Goal: Information Seeking & Learning: Check status

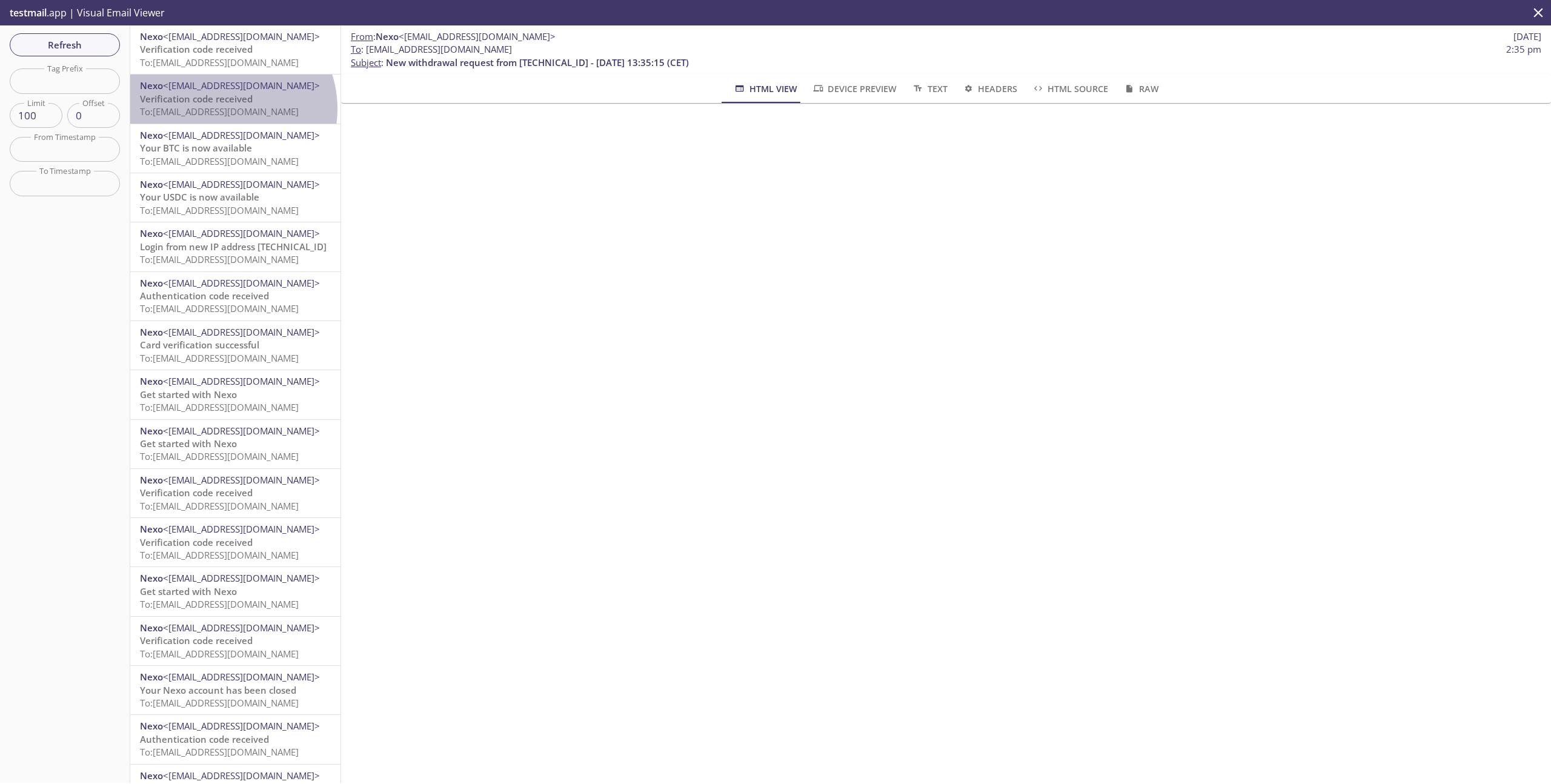
click at [222, 109] on span "To: [EMAIL_ADDRESS][DOMAIN_NAME]" at bounding box center [219, 111] width 159 height 12
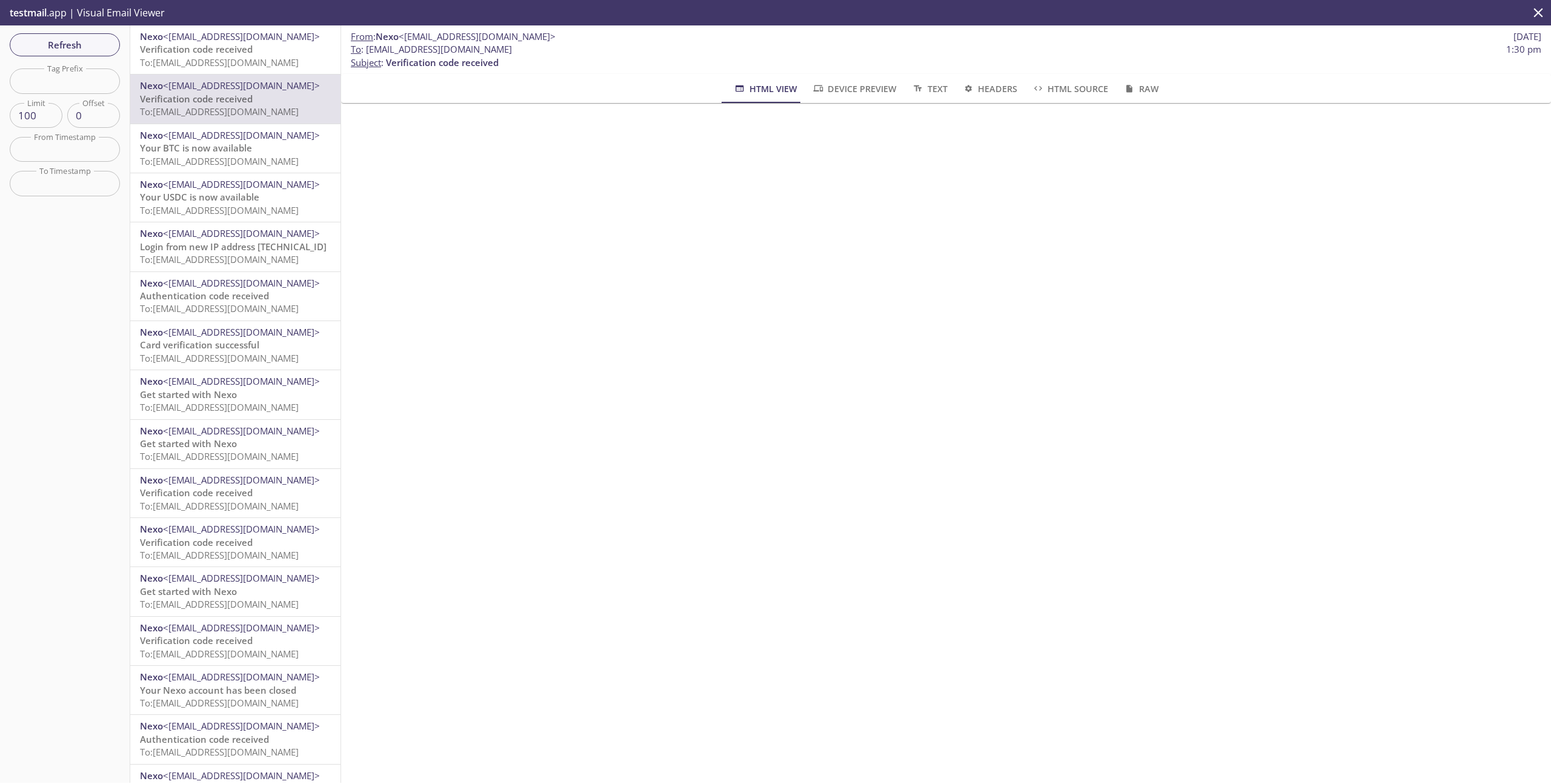
click at [275, 56] on span "To: [EMAIL_ADDRESS][DOMAIN_NAME]" at bounding box center [219, 63] width 159 height 12
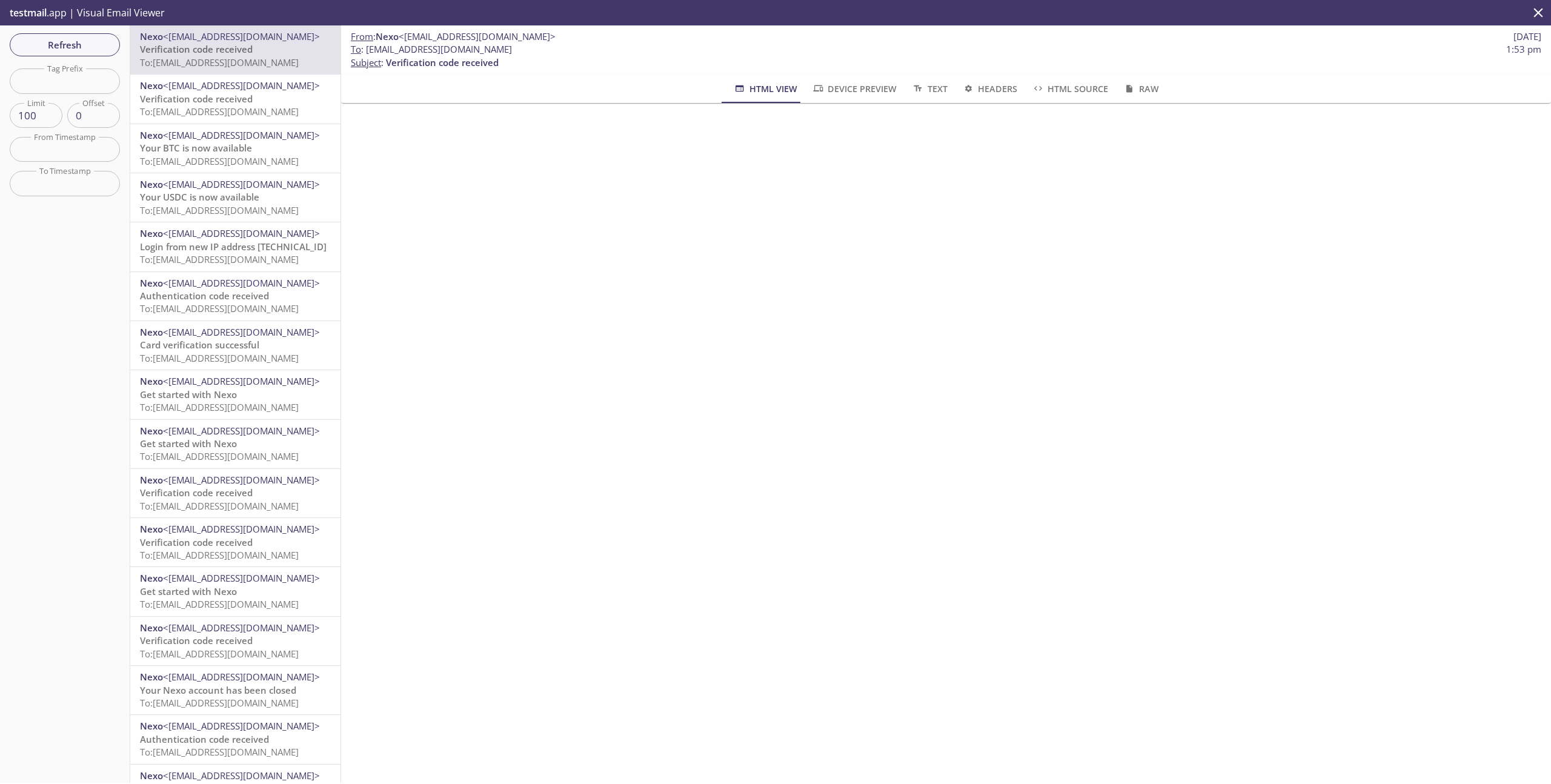
click at [177, 285] on span "<[EMAIL_ADDRESS][DOMAIN_NAME]>" at bounding box center [241, 283] width 157 height 12
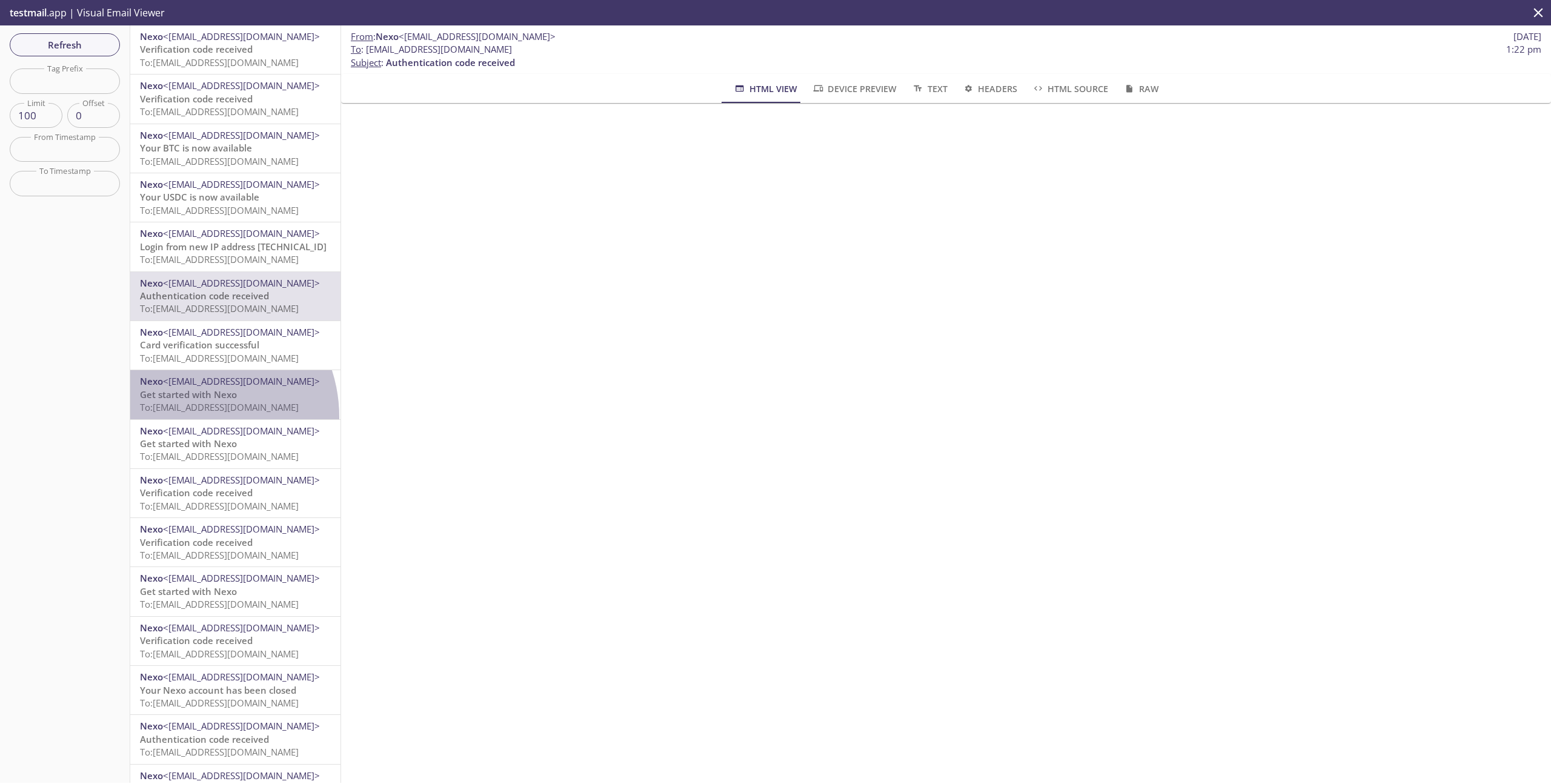
click at [187, 417] on div "Nexo <[EMAIL_ADDRESS][DOMAIN_NAME]> Get started with Nexo To: [EMAIL_ADDRESS][D…" at bounding box center [236, 395] width 210 height 49
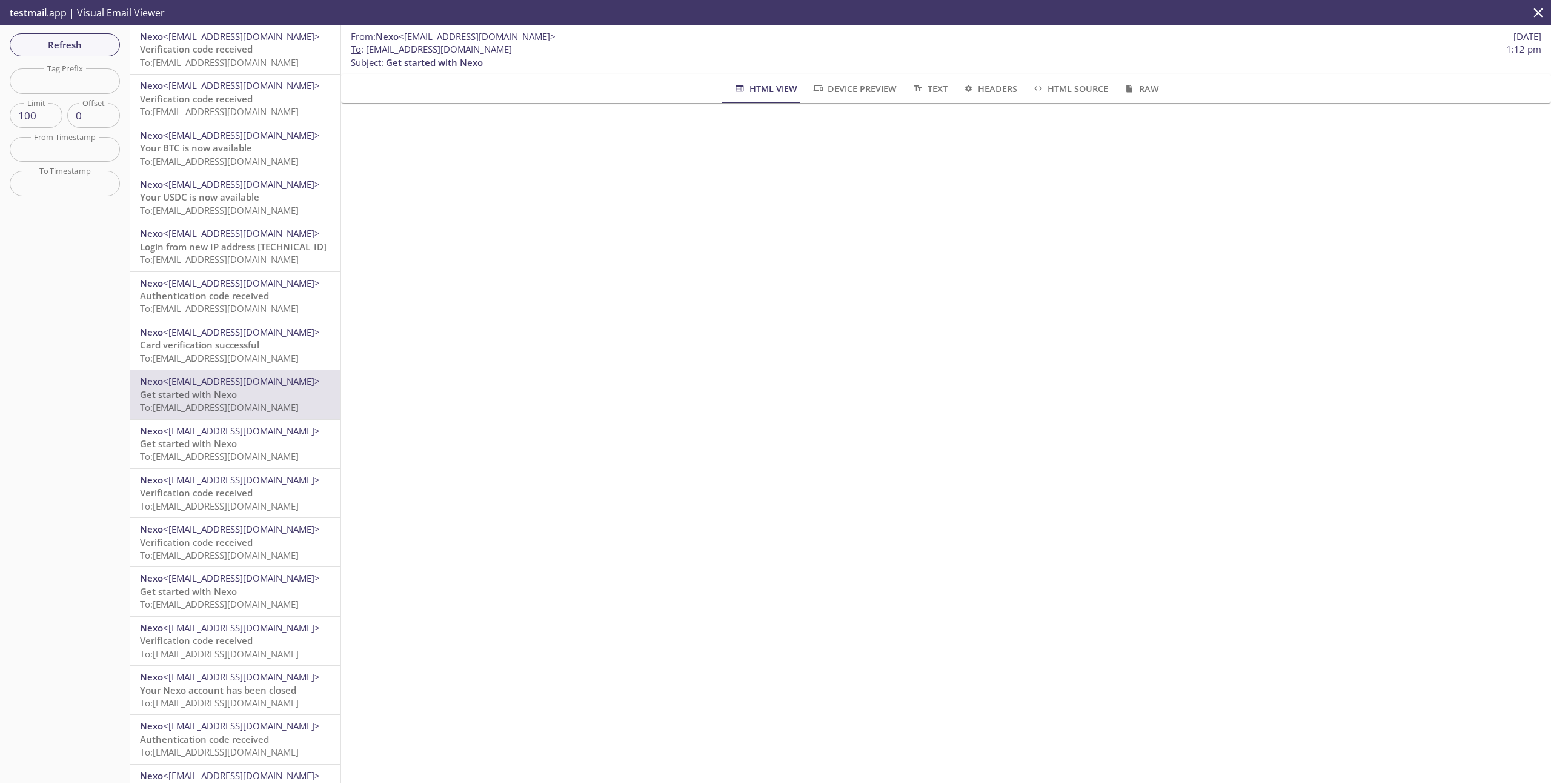
scroll to position [3, 0]
click at [215, 513] on div "Nexo <[EMAIL_ADDRESS][DOMAIN_NAME]> Verification code received To: [EMAIL_ADDRE…" at bounding box center [236, 491] width 210 height 49
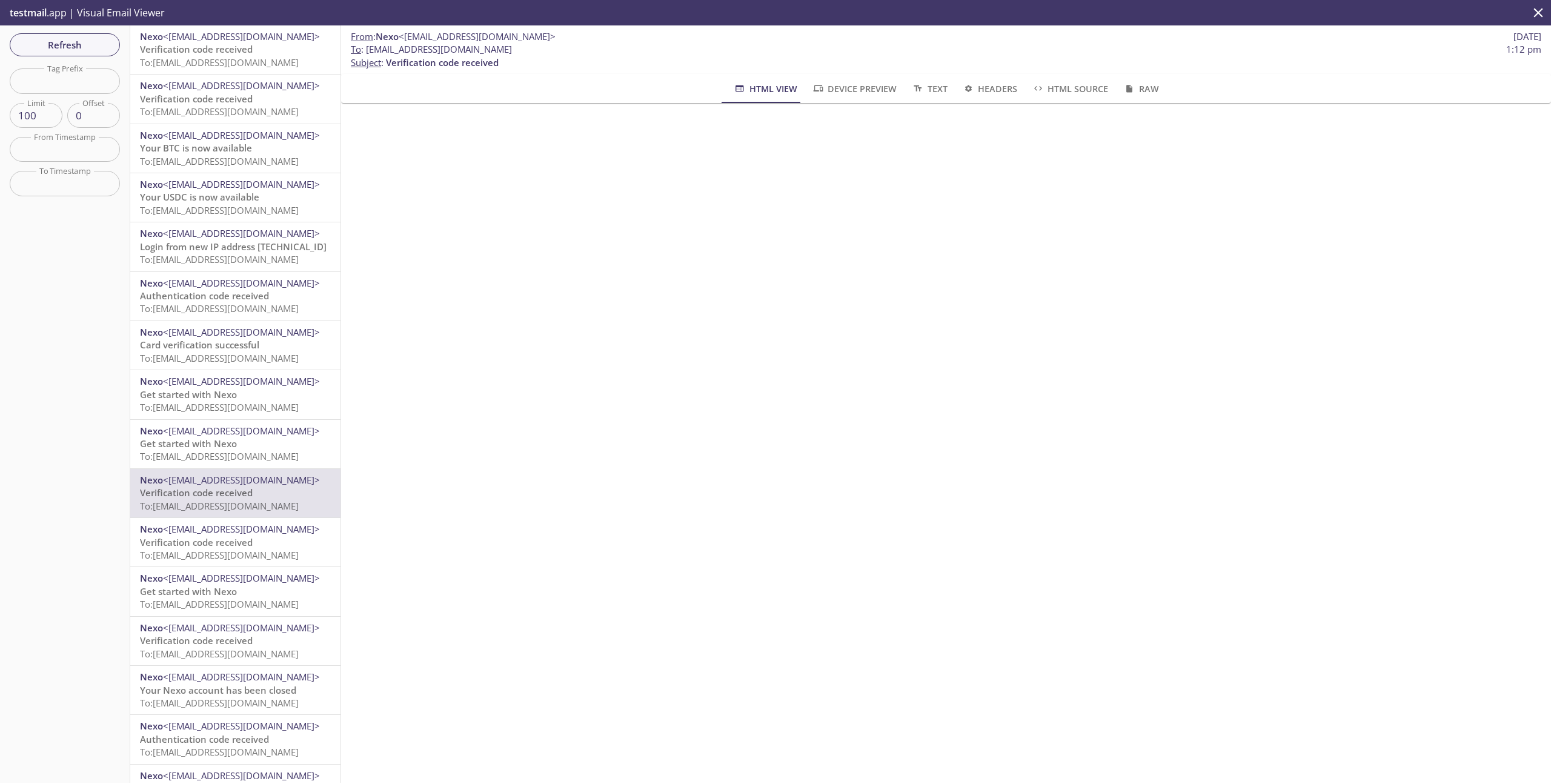
click at [231, 94] on span "Verification code received" at bounding box center [196, 99] width 113 height 12
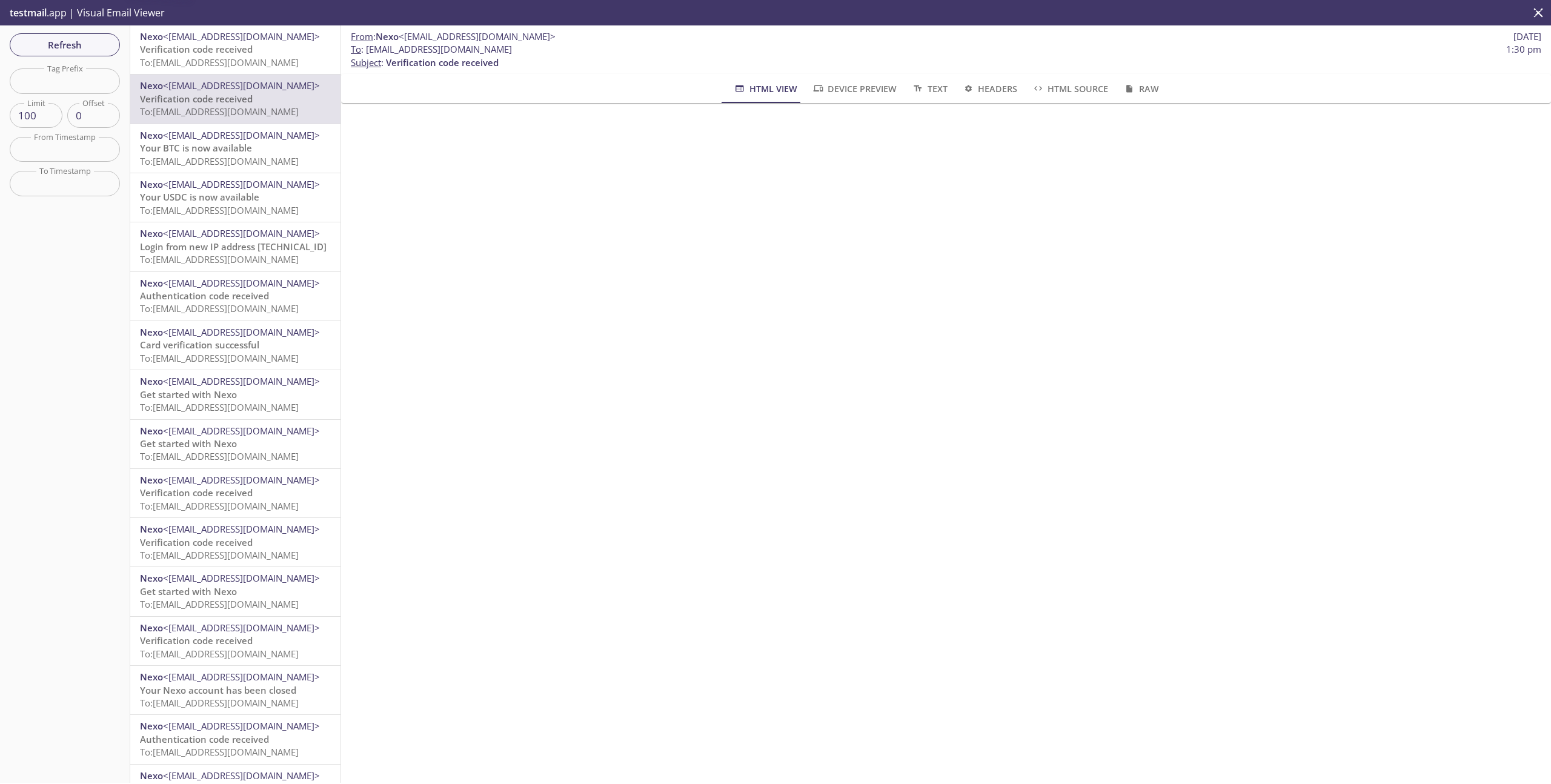
click at [233, 57] on span "To: [EMAIL_ADDRESS][DOMAIN_NAME]" at bounding box center [219, 63] width 159 height 12
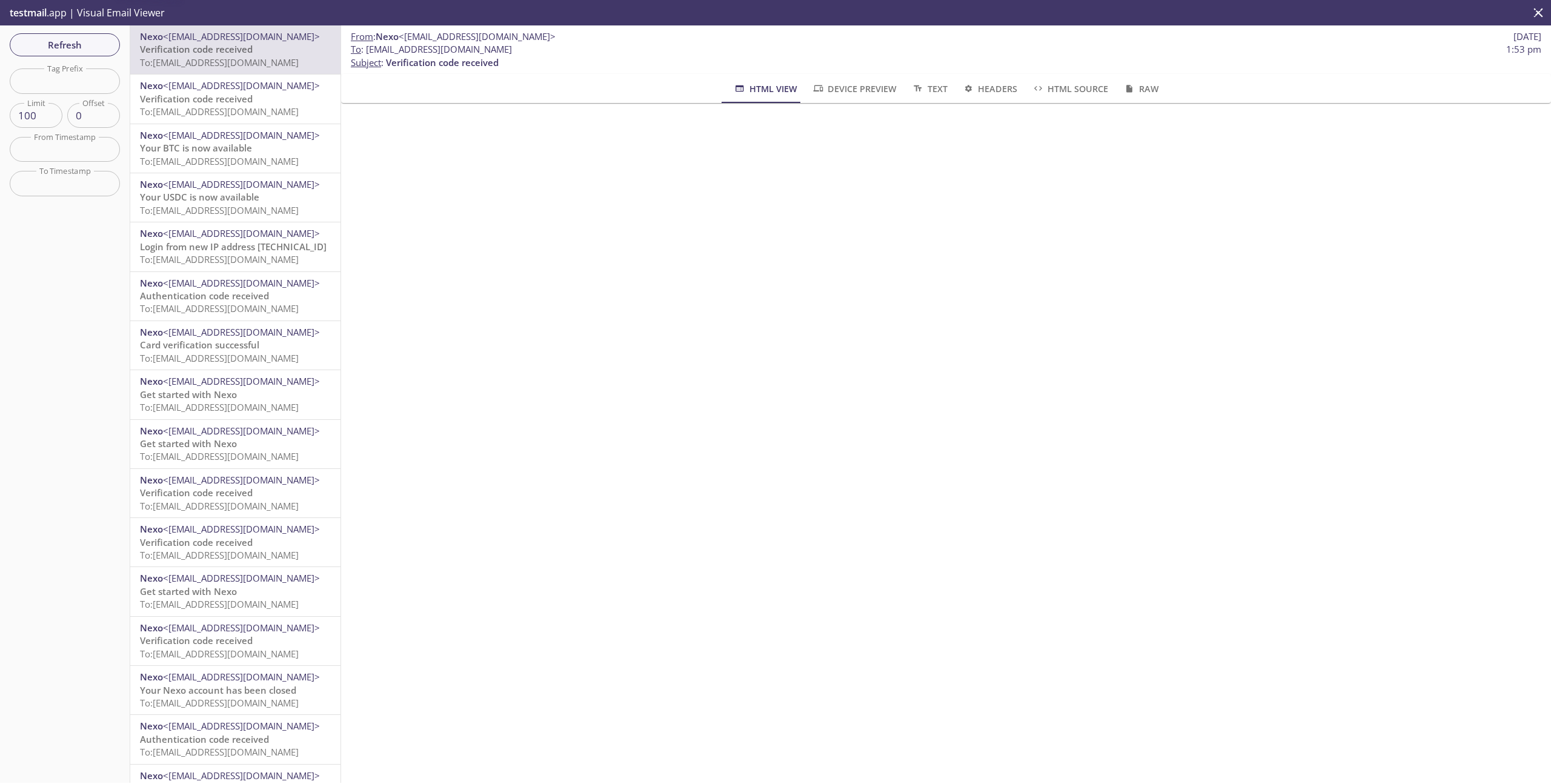
click at [223, 146] on span "Your BTC is now available" at bounding box center [196, 148] width 112 height 12
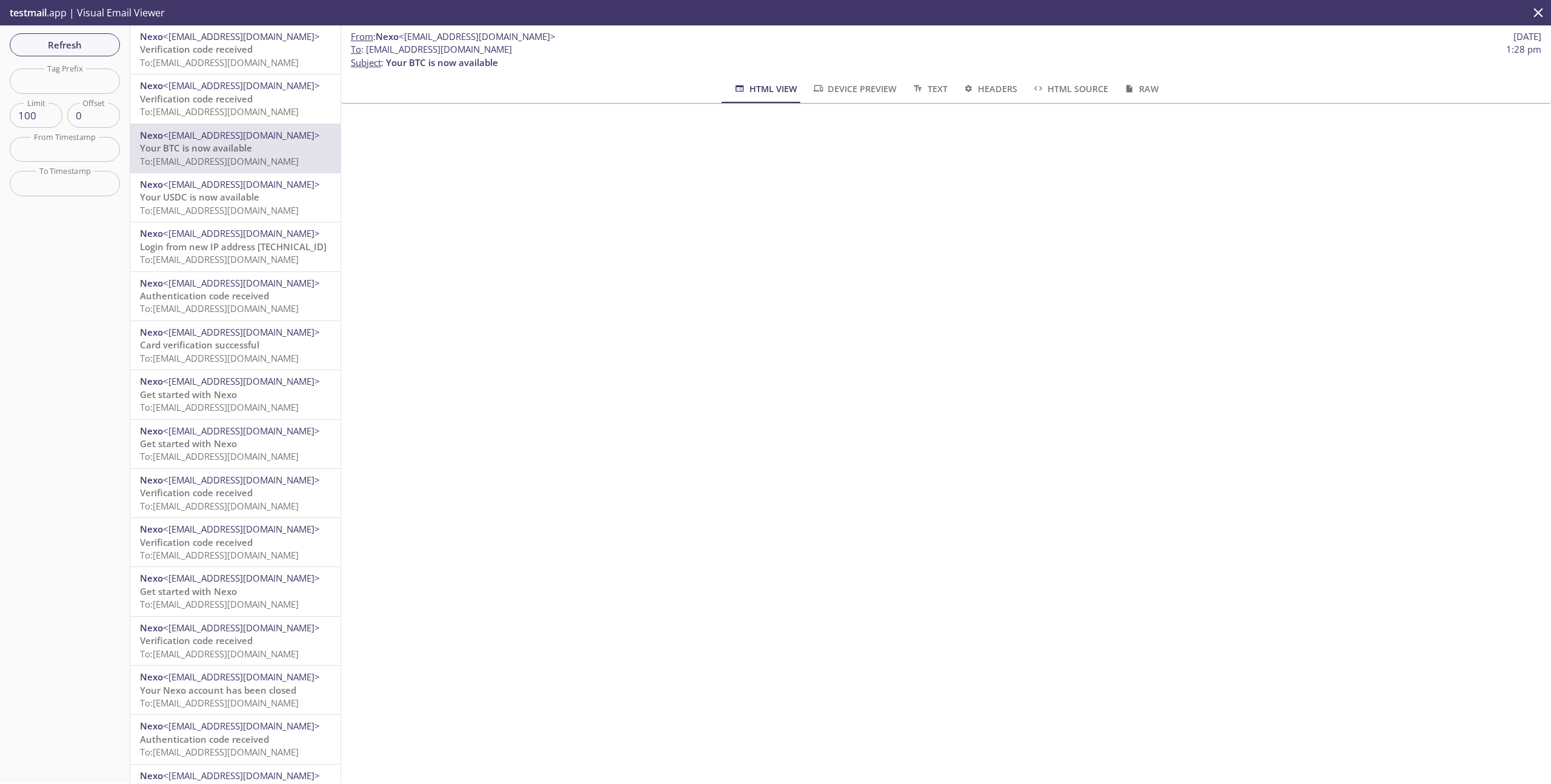
click at [206, 206] on span "To: [EMAIL_ADDRESS][DOMAIN_NAME]" at bounding box center [219, 210] width 159 height 12
